Goal: Information Seeking & Learning: Learn about a topic

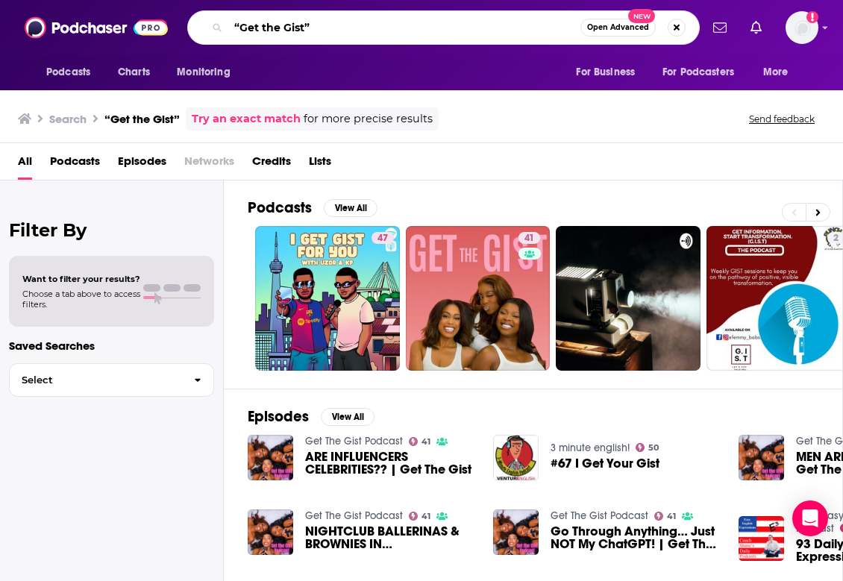
click at [328, 31] on input "“Get the Gist”" at bounding box center [404, 28] width 352 height 24
drag, startPoint x: 319, startPoint y: 40, endPoint x: 307, endPoint y: 40, distance: 12.7
click at [307, 40] on div "“Get the Gist Open Advanced New" at bounding box center [443, 27] width 513 height 34
drag, startPoint x: 326, startPoint y: 37, endPoint x: 101, endPoint y: 1, distance: 227.5
click at [101, 1] on div "Podcasts Charts Monitoring “Get the Gist Open Advanced New For Business For Pod…" at bounding box center [421, 27] width 843 height 55
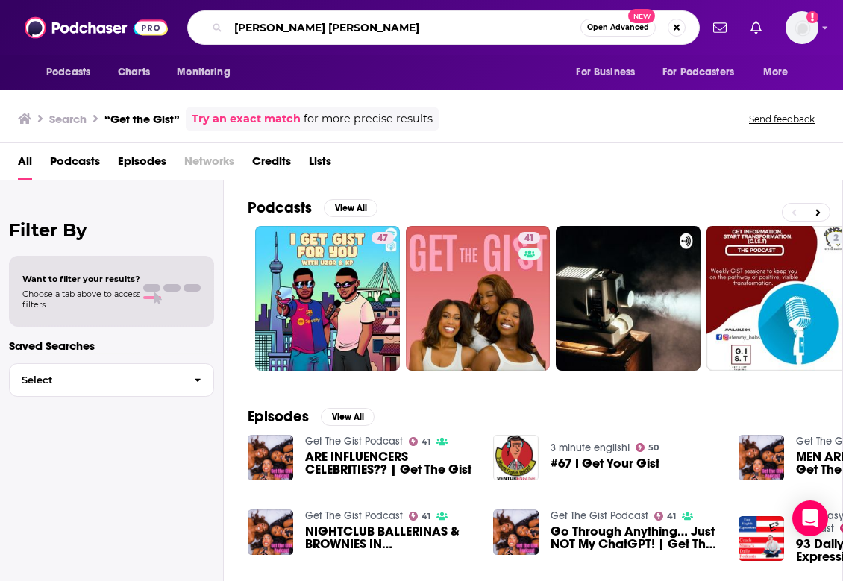
type input "[PERSON_NAME] [PERSON_NAME]"
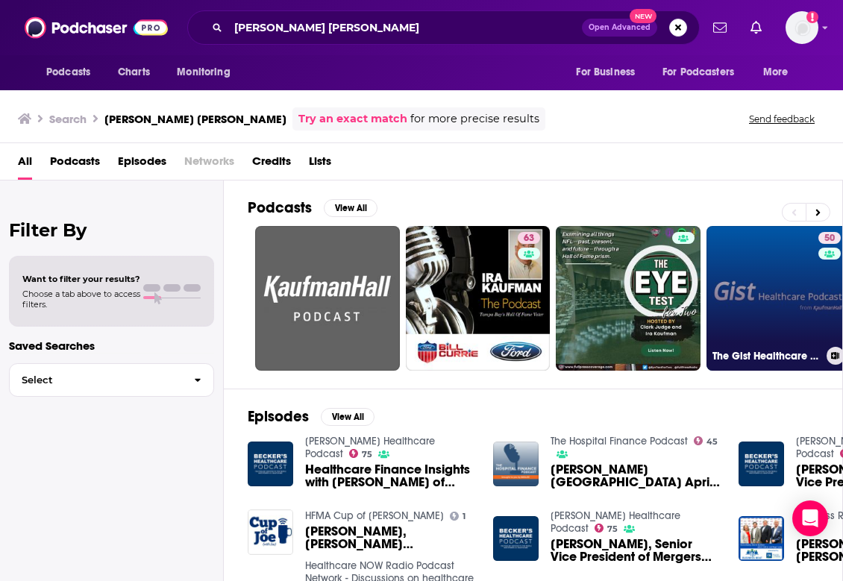
click at [773, 248] on link "50 The Gist Healthcare Podcast" at bounding box center [778, 298] width 145 height 145
